Goal: Task Accomplishment & Management: Use online tool/utility

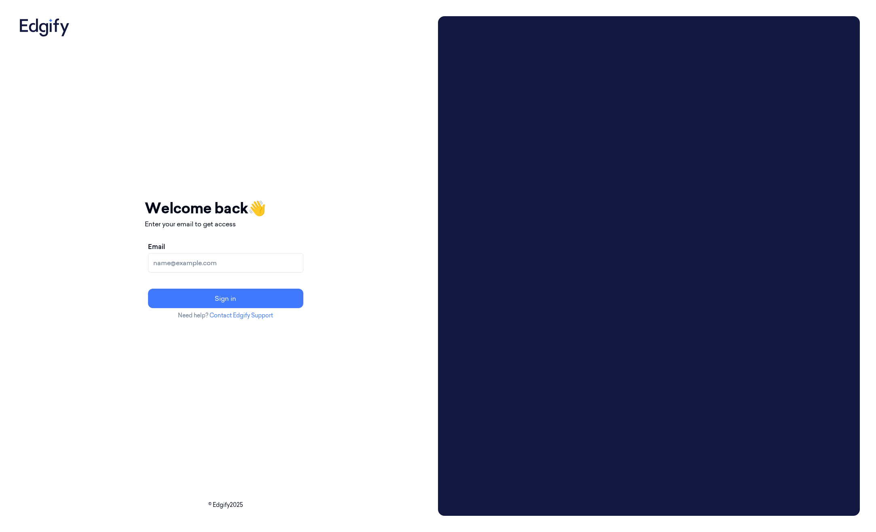
click at [184, 263] on input "Email" at bounding box center [225, 262] width 155 height 19
type input "[PERSON_NAME][EMAIL_ADDRESS][PERSON_NAME][DOMAIN_NAME]"
click at [204, 299] on button "Sign in" at bounding box center [225, 297] width 155 height 19
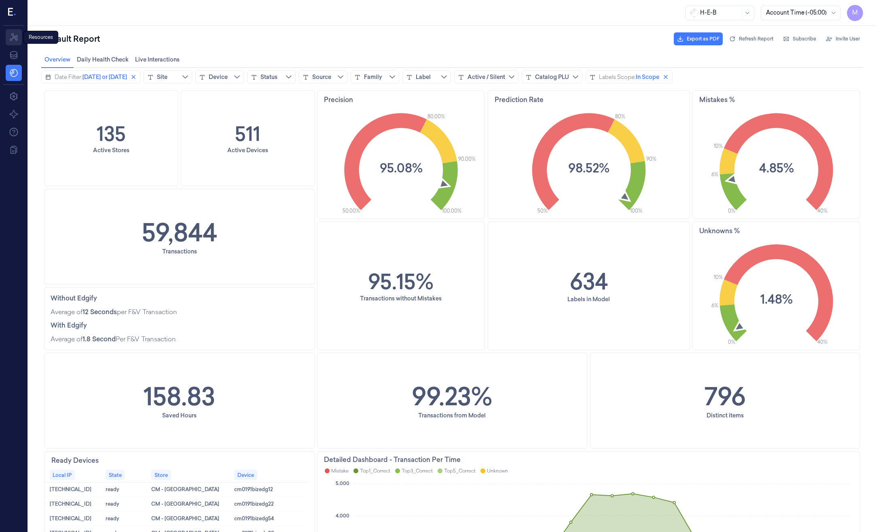
click at [17, 34] on icon at bounding box center [14, 37] width 10 height 10
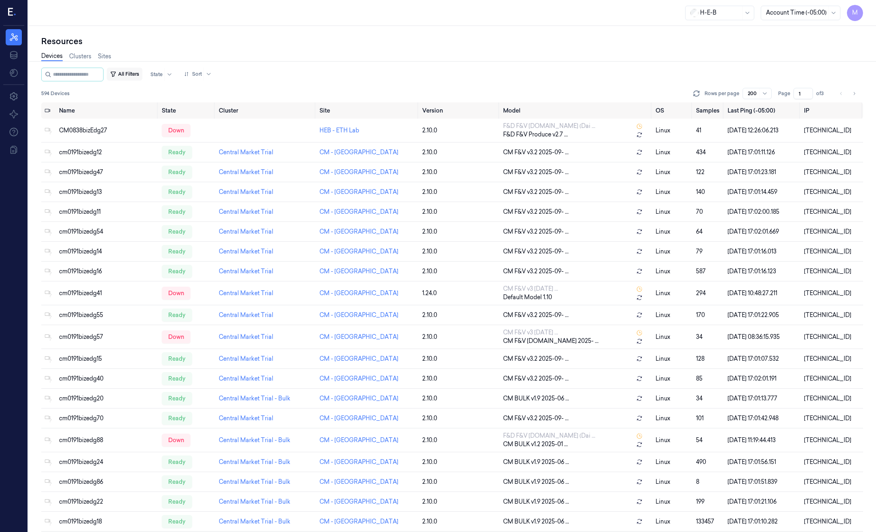
click at [139, 73] on button "All Filters" at bounding box center [125, 74] width 36 height 13
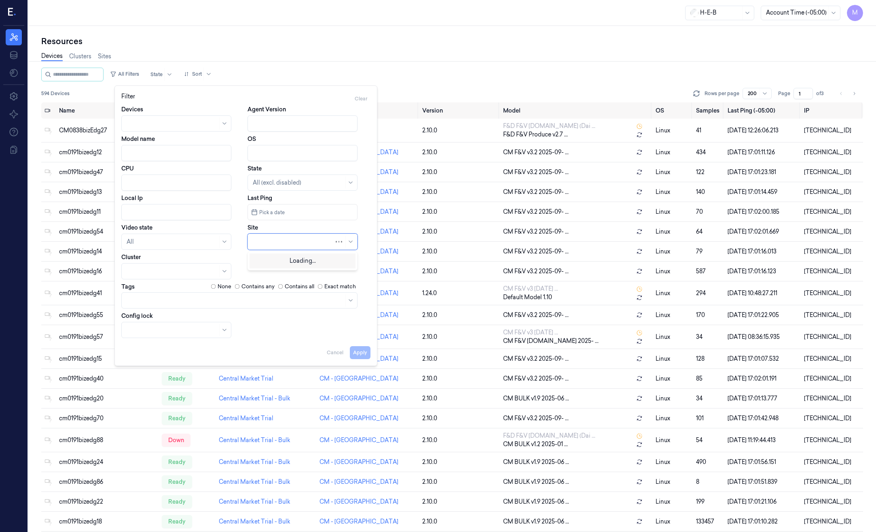
click at [258, 239] on div at bounding box center [293, 241] width 81 height 8
type input "558"
click at [282, 264] on div "HEB 558 - Friendswood" at bounding box center [284, 260] width 63 height 8
click at [362, 354] on button "Apply" at bounding box center [360, 352] width 21 height 13
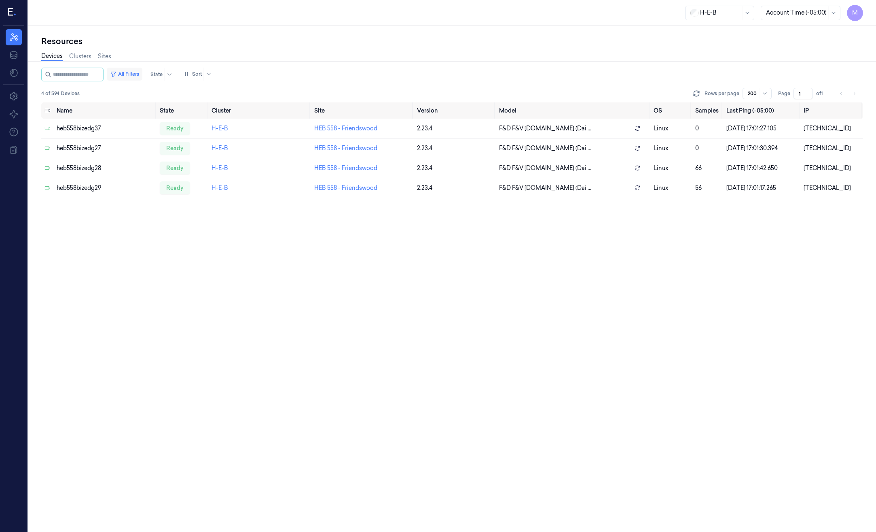
click at [132, 74] on button "All Filters" at bounding box center [125, 74] width 36 height 13
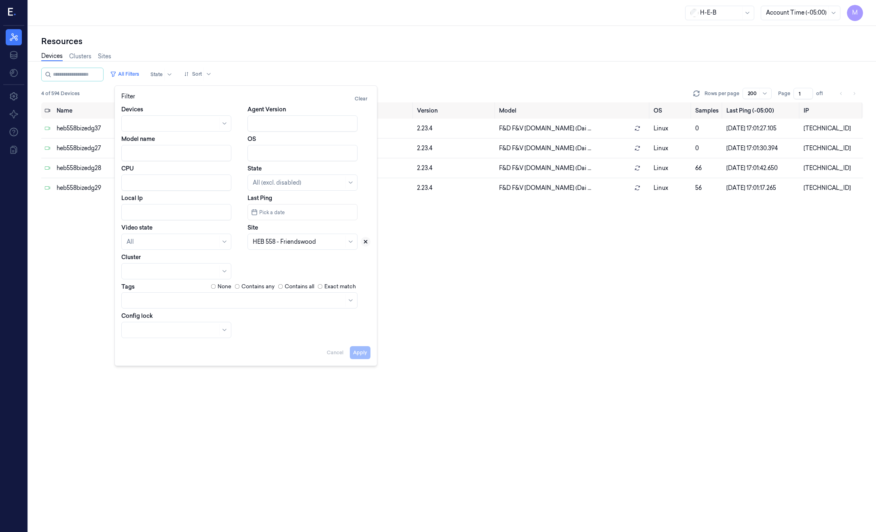
click at [364, 241] on icon at bounding box center [366, 242] width 6 height 6
click at [353, 243] on icon at bounding box center [350, 241] width 6 height 6
type input "662"
click at [338, 259] on div "HEB 662 - Texas City" at bounding box center [303, 264] width 100 height 17
click at [362, 352] on button "Apply" at bounding box center [360, 352] width 21 height 13
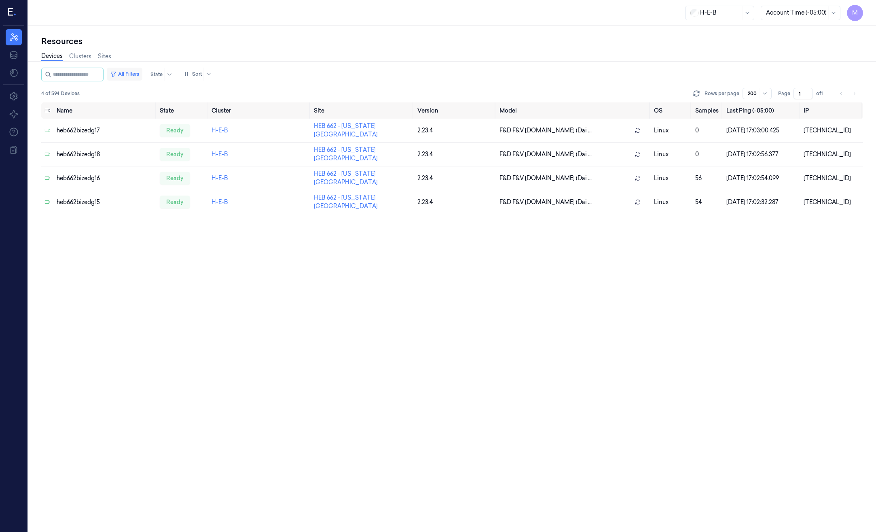
click at [138, 72] on button "All Filters" at bounding box center [125, 74] width 36 height 13
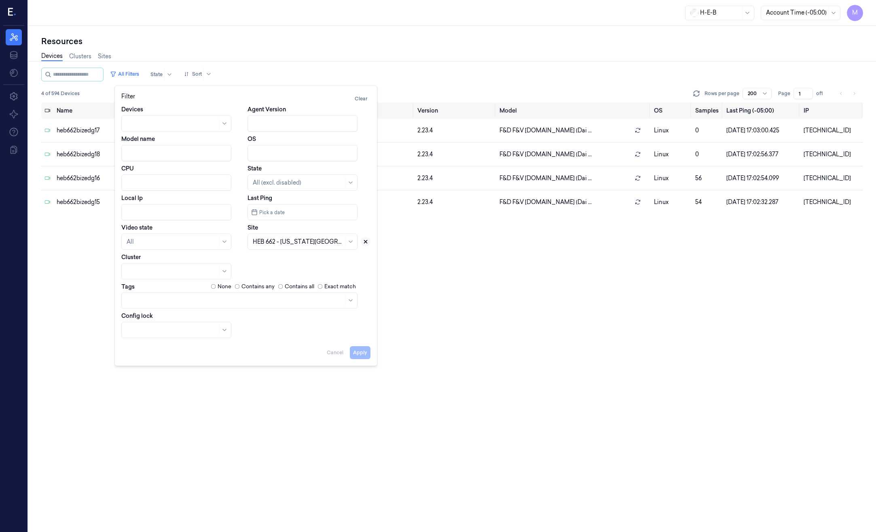
click at [366, 243] on icon at bounding box center [366, 242] width 6 height 6
click at [296, 246] on div at bounding box center [298, 241] width 91 height 11
type input "692"
click at [284, 262] on div "HEB 692 - Beaumont 06" at bounding box center [303, 260] width 100 height 8
click at [364, 355] on button "Apply" at bounding box center [360, 352] width 21 height 13
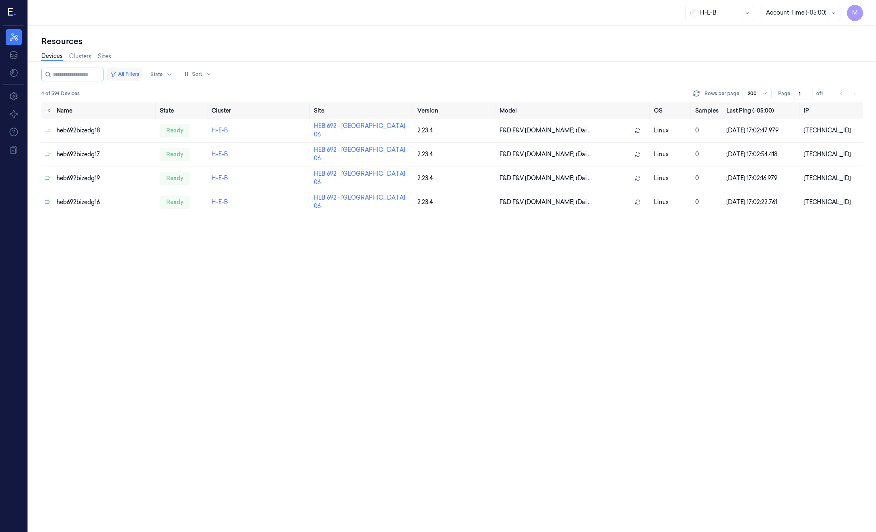
click at [142, 75] on button "All Filters" at bounding box center [125, 74] width 36 height 13
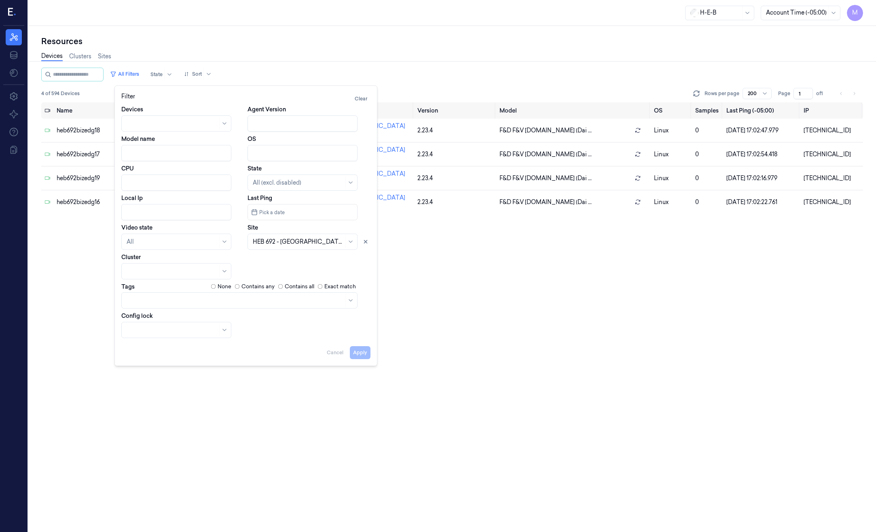
drag, startPoint x: 364, startPoint y: 242, endPoint x: 310, endPoint y: 245, distance: 53.5
click at [363, 242] on icon at bounding box center [366, 242] width 6 height 6
click at [295, 244] on div at bounding box center [293, 241] width 81 height 8
type input "772"
click at [271, 259] on div "HEB 772 - Lubbock 01" at bounding box center [282, 260] width 58 height 8
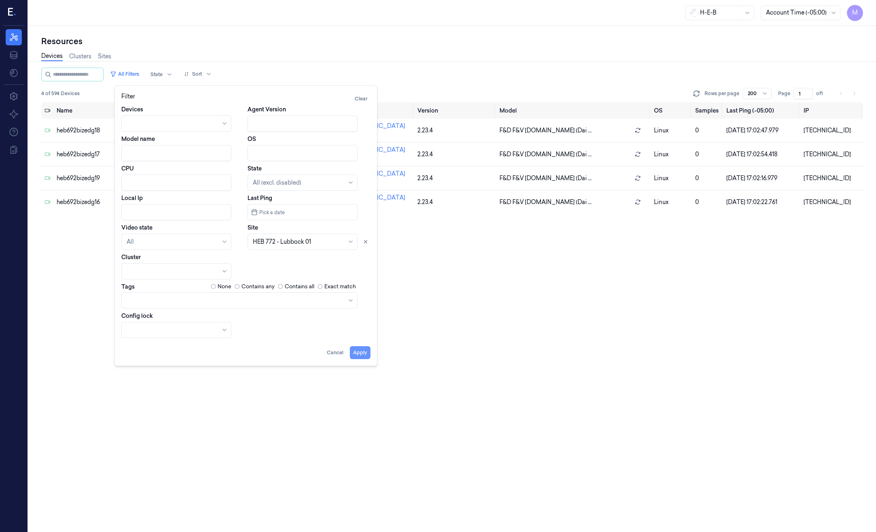
click at [361, 354] on button "Apply" at bounding box center [360, 352] width 21 height 13
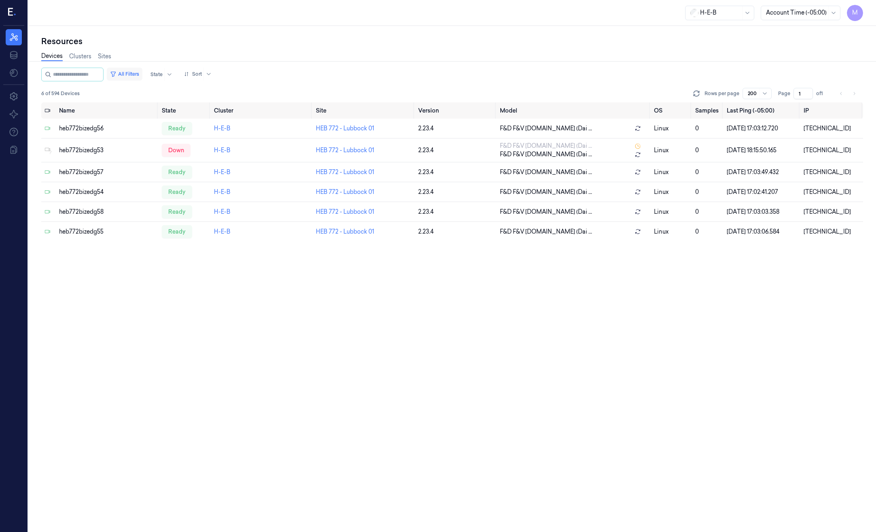
drag, startPoint x: 133, startPoint y: 69, endPoint x: 148, endPoint y: 76, distance: 16.1
click at [133, 69] on button "All Filters" at bounding box center [125, 74] width 36 height 13
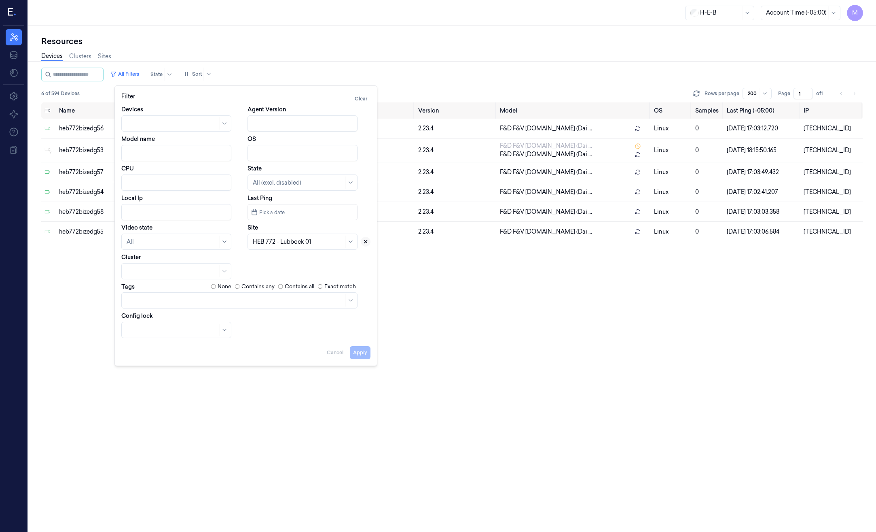
click at [365, 243] on icon at bounding box center [366, 242] width 6 height 6
click at [318, 240] on div at bounding box center [293, 241] width 81 height 8
type input "722"
click at [310, 264] on div "HEB 722 - Magnolia" at bounding box center [303, 260] width 100 height 8
click at [355, 355] on button "Apply" at bounding box center [360, 352] width 21 height 13
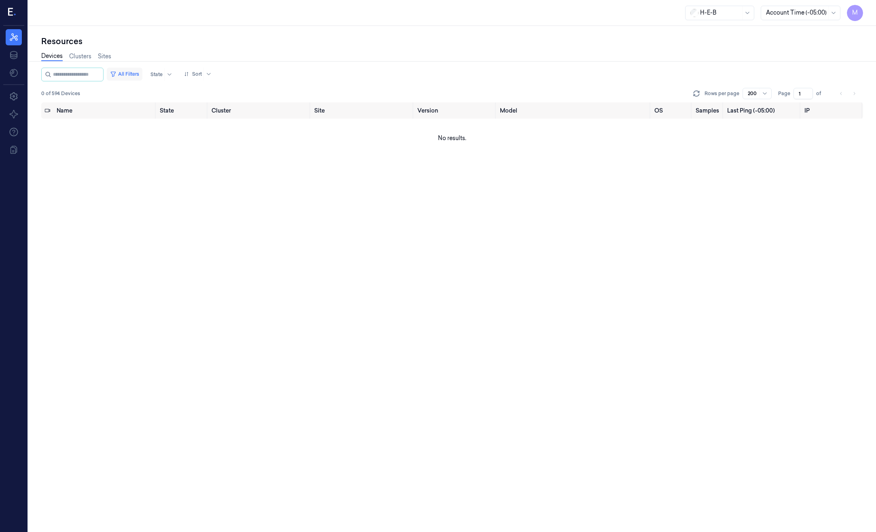
click at [135, 74] on button "All Filters" at bounding box center [125, 74] width 36 height 13
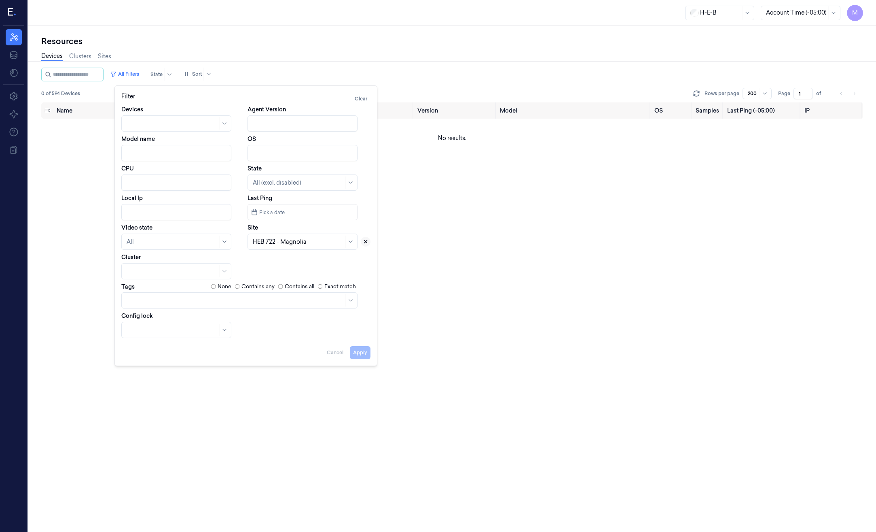
click at [364, 241] on icon at bounding box center [366, 242] width 6 height 6
click at [285, 244] on div at bounding box center [293, 241] width 81 height 8
type input "558"
click at [305, 261] on div "HEB 558 - Friendswood" at bounding box center [284, 260] width 63 height 8
click at [367, 353] on button "Apply" at bounding box center [360, 352] width 21 height 13
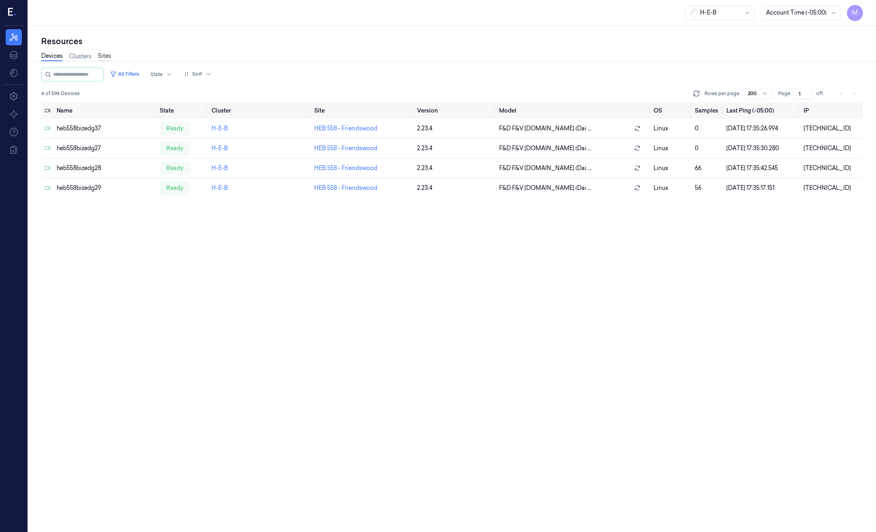
click at [109, 55] on link "Sites" at bounding box center [104, 56] width 13 height 9
